Goal: Transaction & Acquisition: Book appointment/travel/reservation

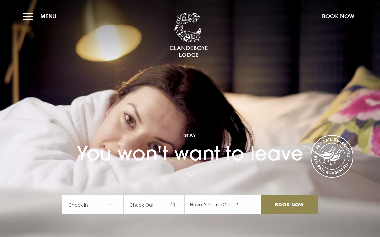
click at [298, 214] on input "Book Now" at bounding box center [289, 204] width 57 height 19
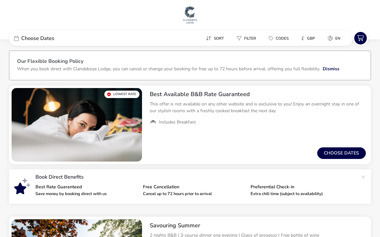
click at [50, 39] on span "Choose Dates" at bounding box center [37, 38] width 33 height 5
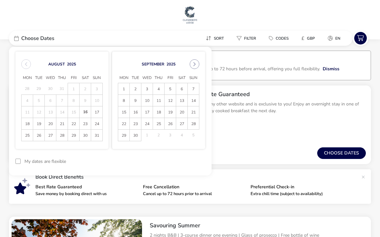
click at [194, 63] on icon "Next Month" at bounding box center [194, 64] width 5 height 5
click at [198, 64] on button "Next Month" at bounding box center [195, 64] width 10 height 10
click at [194, 67] on button "Next Month" at bounding box center [195, 64] width 10 height 10
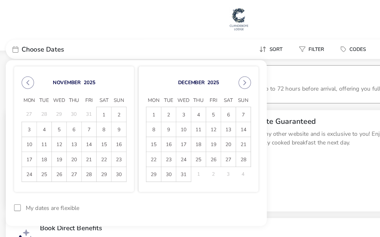
click at [166, 125] on span "26" at bounding box center [170, 123] width 11 height 11
click at [189, 124] on span "28" at bounding box center [193, 123] width 11 height 11
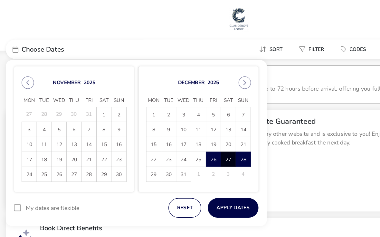
click at [187, 160] on button "Apply Dates" at bounding box center [185, 161] width 39 height 15
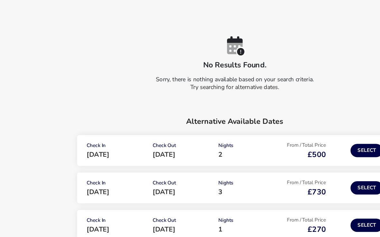
click at [140, 156] on span "Mon 29 Dec 2025" at bounding box center [135, 159] width 18 height 7
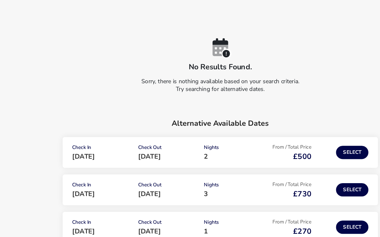
click at [280, 151] on button "Select" at bounding box center [292, 156] width 25 height 10
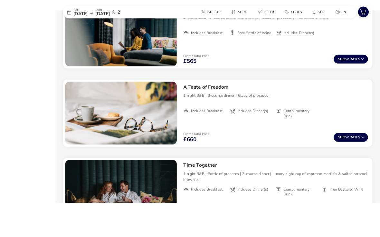
scroll to position [314, 0]
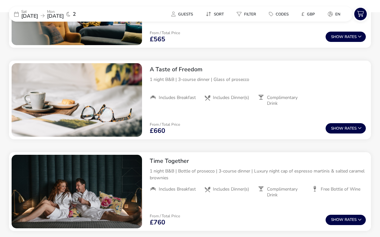
click at [352, 126] on button "Show Rates" at bounding box center [345, 128] width 40 height 10
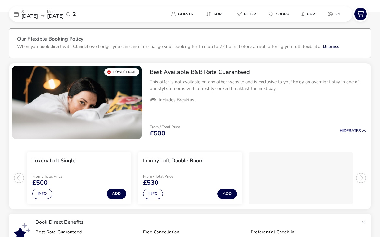
scroll to position [0, 0]
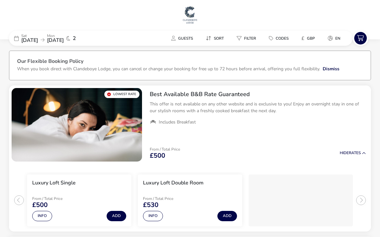
click at [34, 44] on div "Sat 27 Dec 2025 Mon 29 Dec 2025 2" at bounding box center [57, 38] width 97 height 15
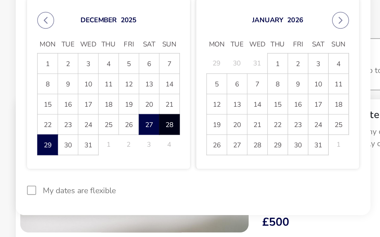
click at [97, 94] on span "28" at bounding box center [96, 99] width 11 height 11
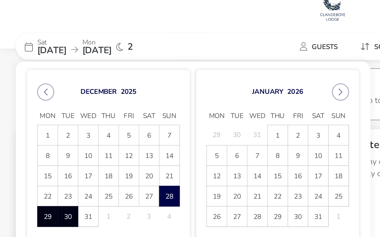
click at [40, 130] on span "30" at bounding box center [38, 135] width 11 height 11
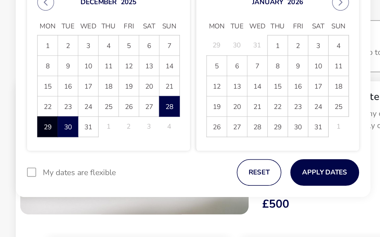
click at [27, 106] on span "29" at bounding box center [27, 111] width 11 height 11
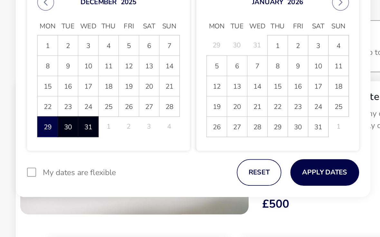
click at [52, 106] on span "31" at bounding box center [50, 111] width 11 height 11
click at [189, 130] on button "Apply Dates" at bounding box center [185, 137] width 39 height 15
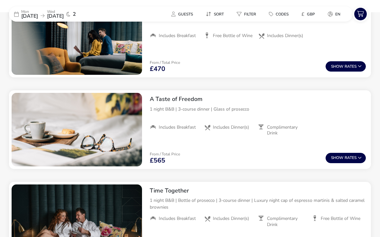
scroll to position [296, 0]
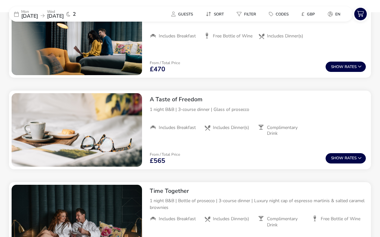
click at [352, 158] on button "Show Rates" at bounding box center [345, 158] width 40 height 10
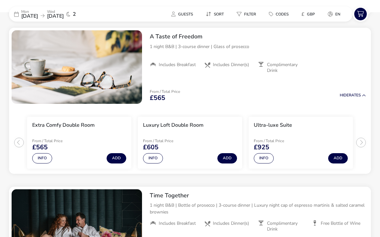
scroll to position [359, 0]
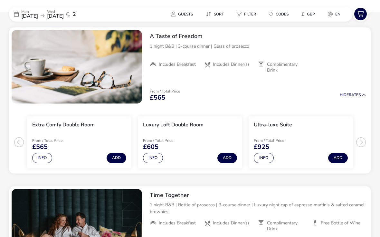
click at [361, 141] on ul "Extra Comfy Double Room From / Total Price £565 Info Add Luxury Loft Double Roo…" at bounding box center [190, 139] width 362 height 67
click at [359, 140] on ul "Extra Comfy Double Room From / Total Price £565 Info Add Luxury Loft Double Roo…" at bounding box center [190, 139] width 362 height 67
click at [360, 142] on ul "Extra Comfy Double Room From / Total Price £565 Info Add Luxury Loft Double Roo…" at bounding box center [190, 139] width 362 height 67
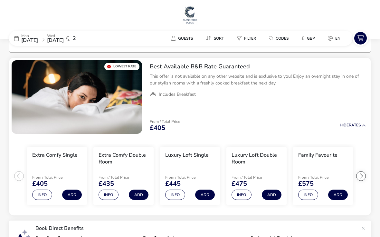
scroll to position [0, 0]
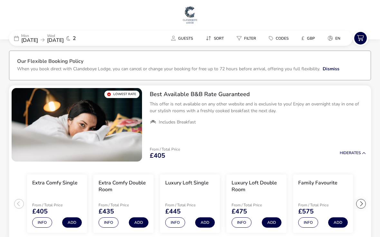
click at [29, 39] on span "29 Dec 2025" at bounding box center [29, 40] width 17 height 7
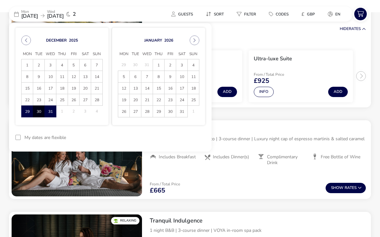
scroll to position [691, 0]
